Goal: Check status

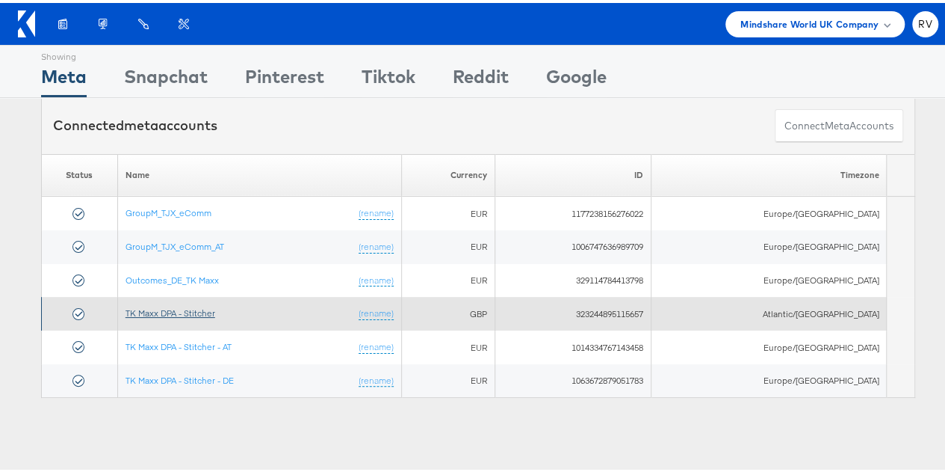
click at [209, 306] on link "TK Maxx DPA - Stitcher" at bounding box center [171, 309] width 90 height 11
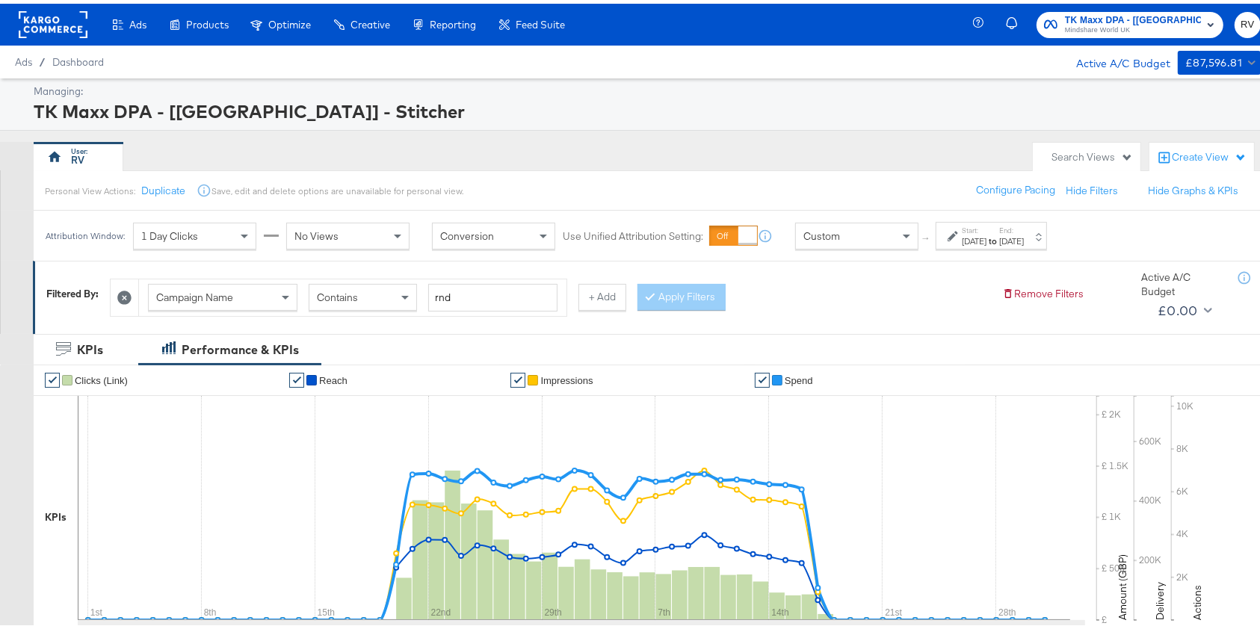
click at [1040, 244] on div "Start: [DATE] to End: [DATE]" at bounding box center [991, 232] width 111 height 28
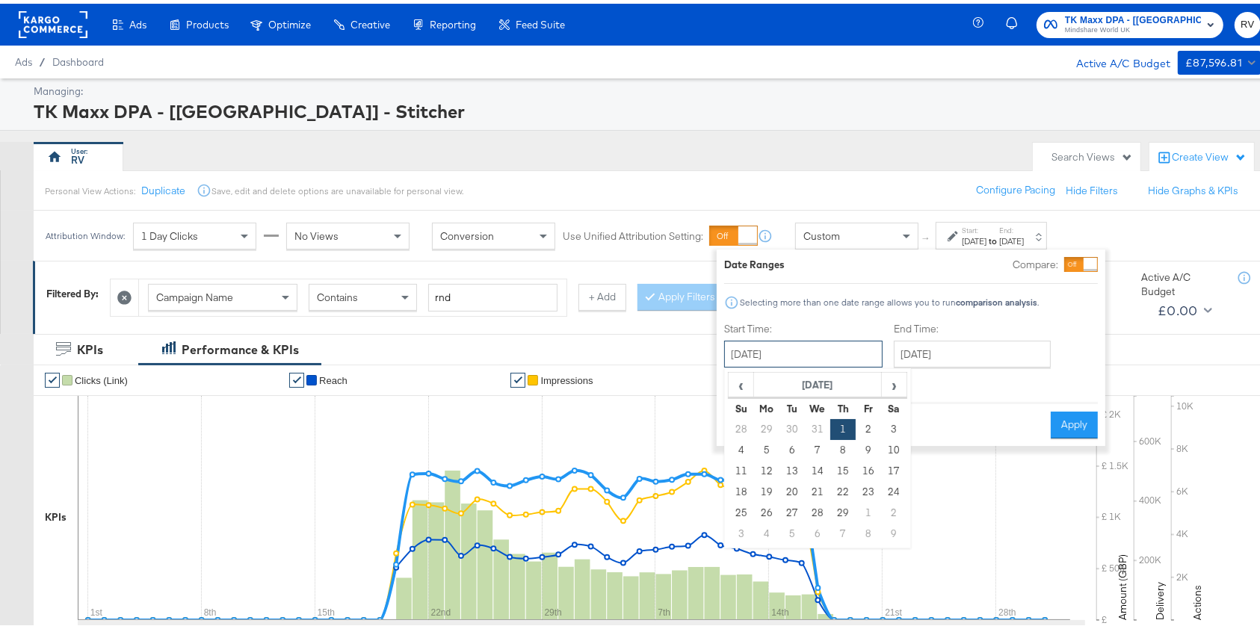
click at [819, 352] on input "[DATE]" at bounding box center [803, 350] width 158 height 27
click at [895, 386] on span "›" at bounding box center [893, 381] width 23 height 22
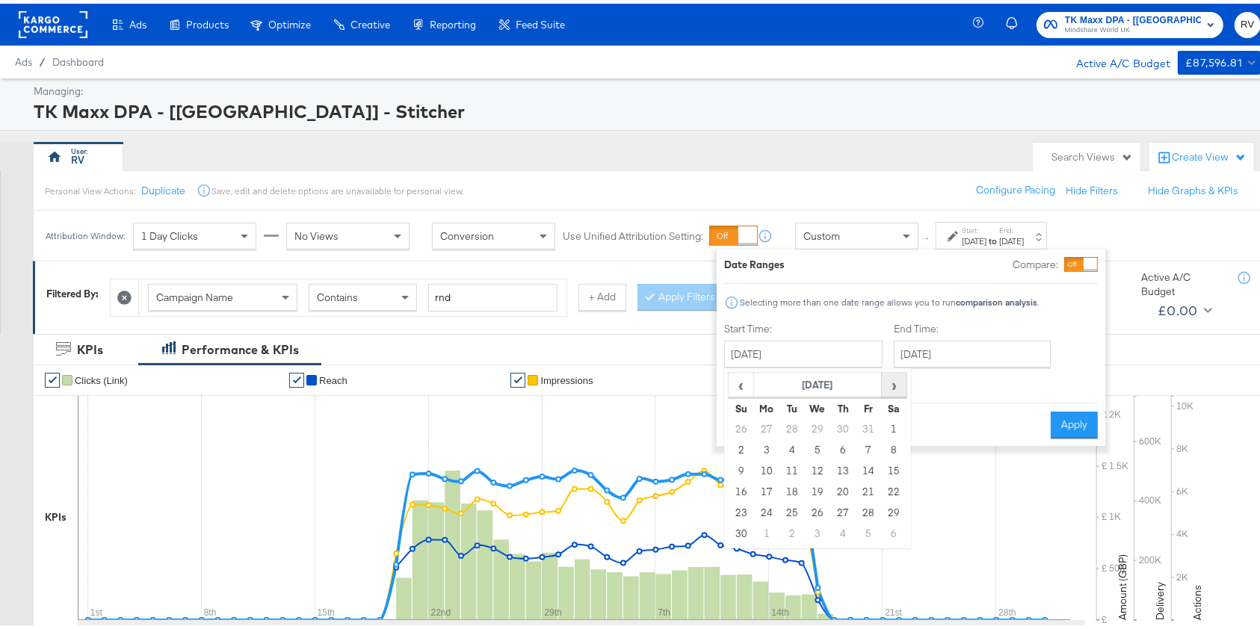
click at [895, 386] on span "›" at bounding box center [893, 381] width 23 height 22
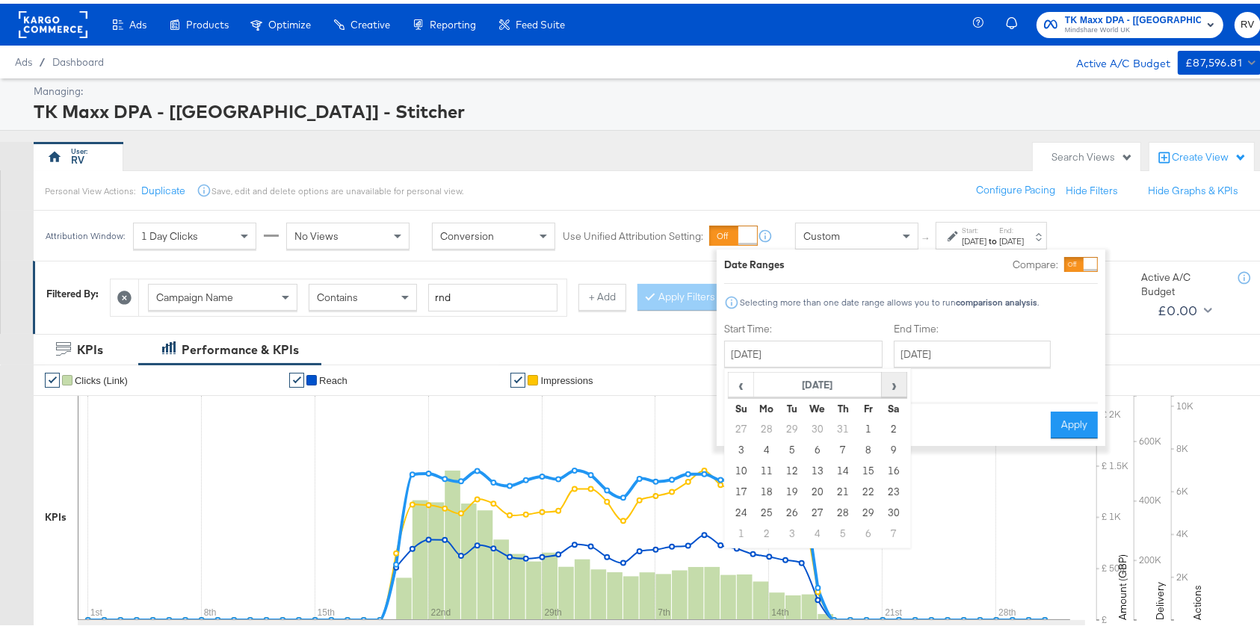
click at [895, 386] on span "›" at bounding box center [893, 381] width 23 height 22
click at [903, 422] on td "1" at bounding box center [893, 425] width 25 height 21
type input "[DATE]"
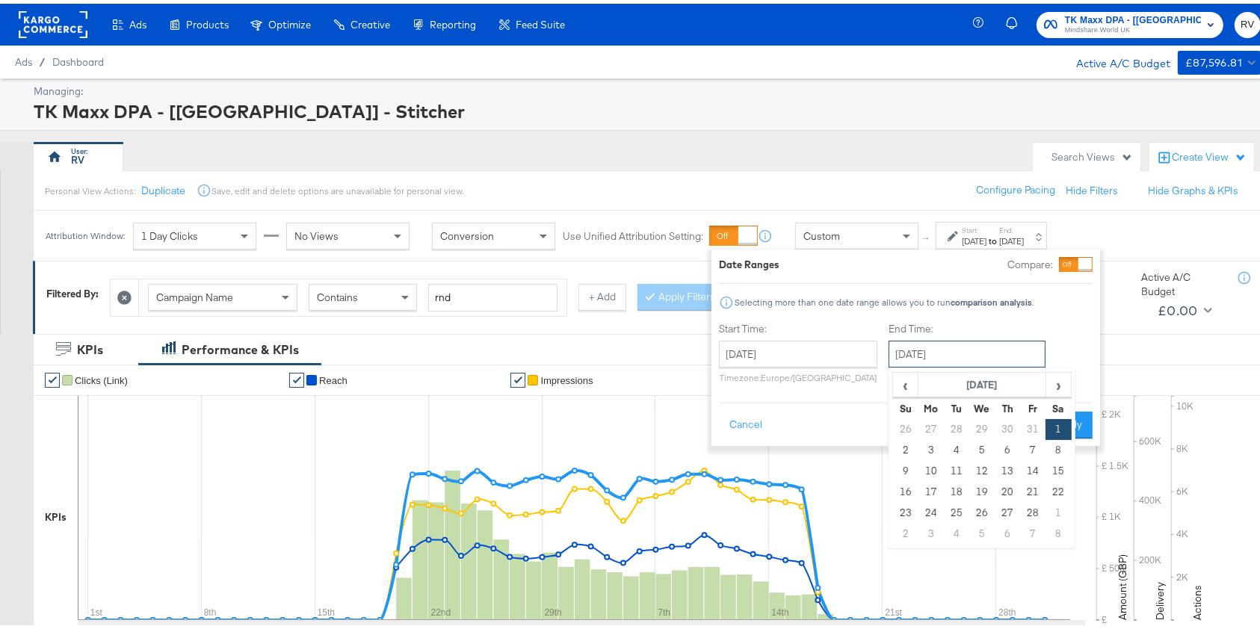
click at [986, 344] on input "[DATE]" at bounding box center [966, 350] width 157 height 27
click at [1049, 384] on span "›" at bounding box center [1058, 381] width 23 height 22
click at [921, 529] on td "31" at bounding box center [930, 530] width 25 height 21
type input "[DATE]"
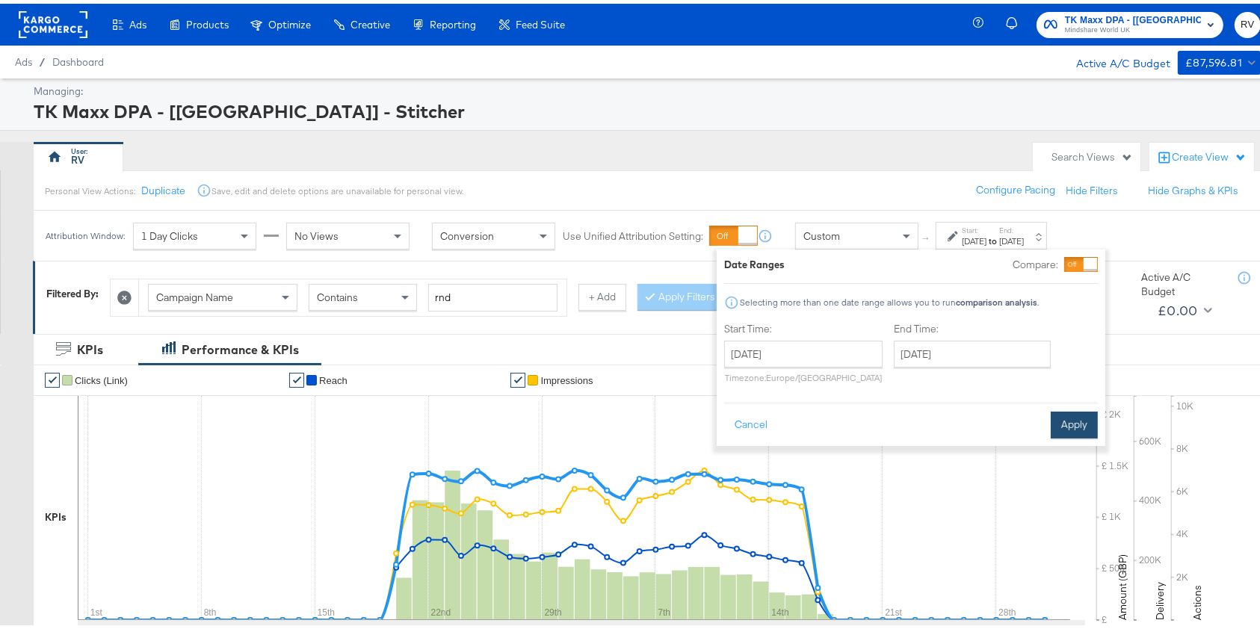
click at [1071, 427] on button "Apply" at bounding box center [1074, 421] width 47 height 27
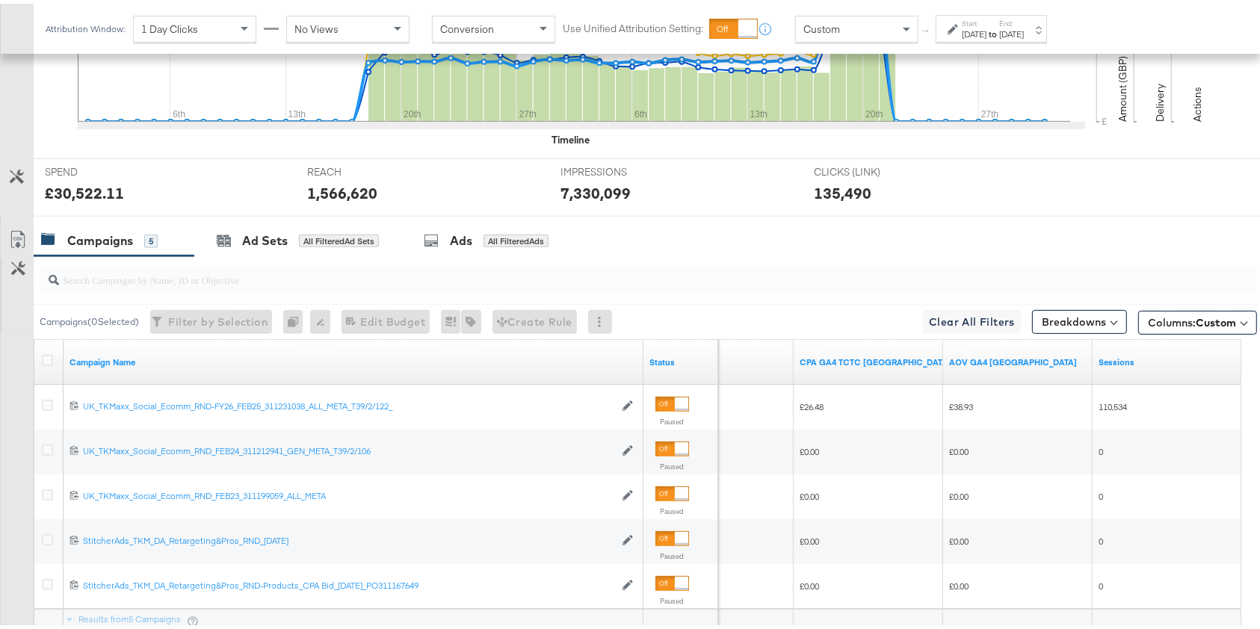
scroll to position [498, 0]
